Goal: Navigation & Orientation: Find specific page/section

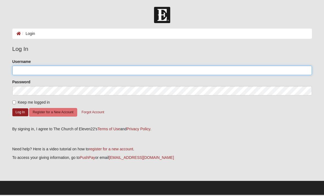
click at [23, 66] on input "Username" at bounding box center [161, 70] width 299 height 9
type input "Ericheckl"
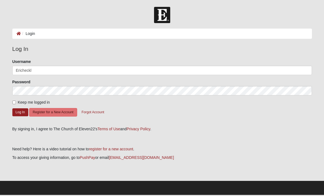
click at [20, 112] on button "Log In" at bounding box center [20, 112] width 16 height 8
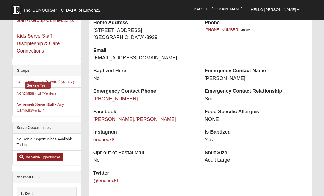
scroll to position [101, 0]
click at [24, 94] on link "Nehemiah - SP (Member )" at bounding box center [36, 93] width 39 height 4
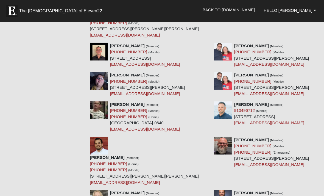
scroll to position [1954, 0]
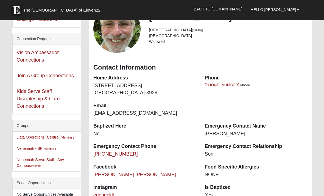
scroll to position [53, 0]
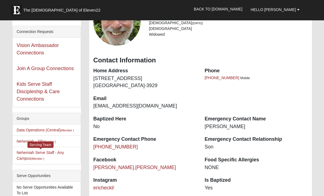
click at [28, 154] on link "Nehemiah Serve Staff - Any Campus (Member )" at bounding box center [40, 155] width 47 height 10
click at [26, 150] on link "Nehemiah Serve Staff - Any Campus (Member )" at bounding box center [40, 155] width 47 height 10
click at [27, 150] on link "Nehemiah Serve Staff - Any Campus (Member )" at bounding box center [40, 155] width 47 height 10
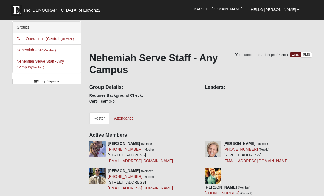
scroll to position [2, 0]
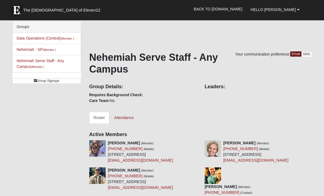
click at [123, 116] on link "Attendance" at bounding box center [124, 118] width 28 height 12
click at [229, 5] on link "Back to [DOMAIN_NAME]" at bounding box center [218, 9] width 57 height 14
click at [48, 81] on link "Group Signups" at bounding box center [46, 81] width 69 height 6
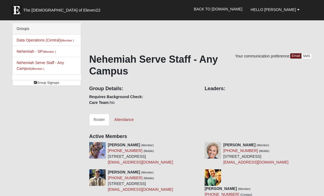
click at [233, 8] on link "Back to [DOMAIN_NAME]" at bounding box center [218, 9] width 57 height 14
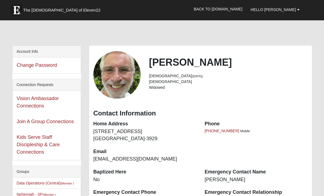
click at [282, 8] on span "Hello [PERSON_NAME]" at bounding box center [272, 9] width 45 height 4
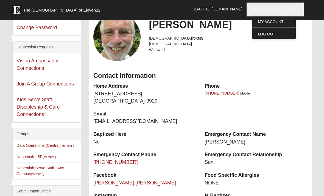
scroll to position [41, 0]
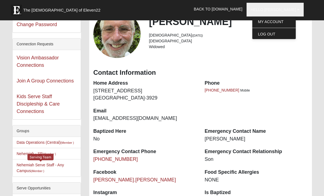
click at [34, 166] on link "Nehemiah Serve Staff - Any Campus (Member )" at bounding box center [40, 167] width 47 height 10
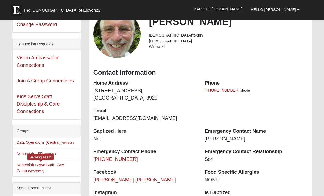
click at [29, 162] on link "Nehemiah Serve Staff - Any Campus (Member )" at bounding box center [40, 167] width 47 height 10
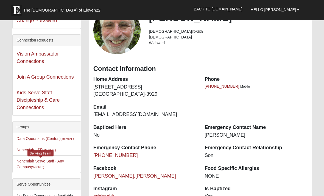
click at [43, 159] on link "Nehemiah Serve Staff - Any Campus (Member )" at bounding box center [40, 164] width 47 height 10
